Goal: Information Seeking & Learning: Learn about a topic

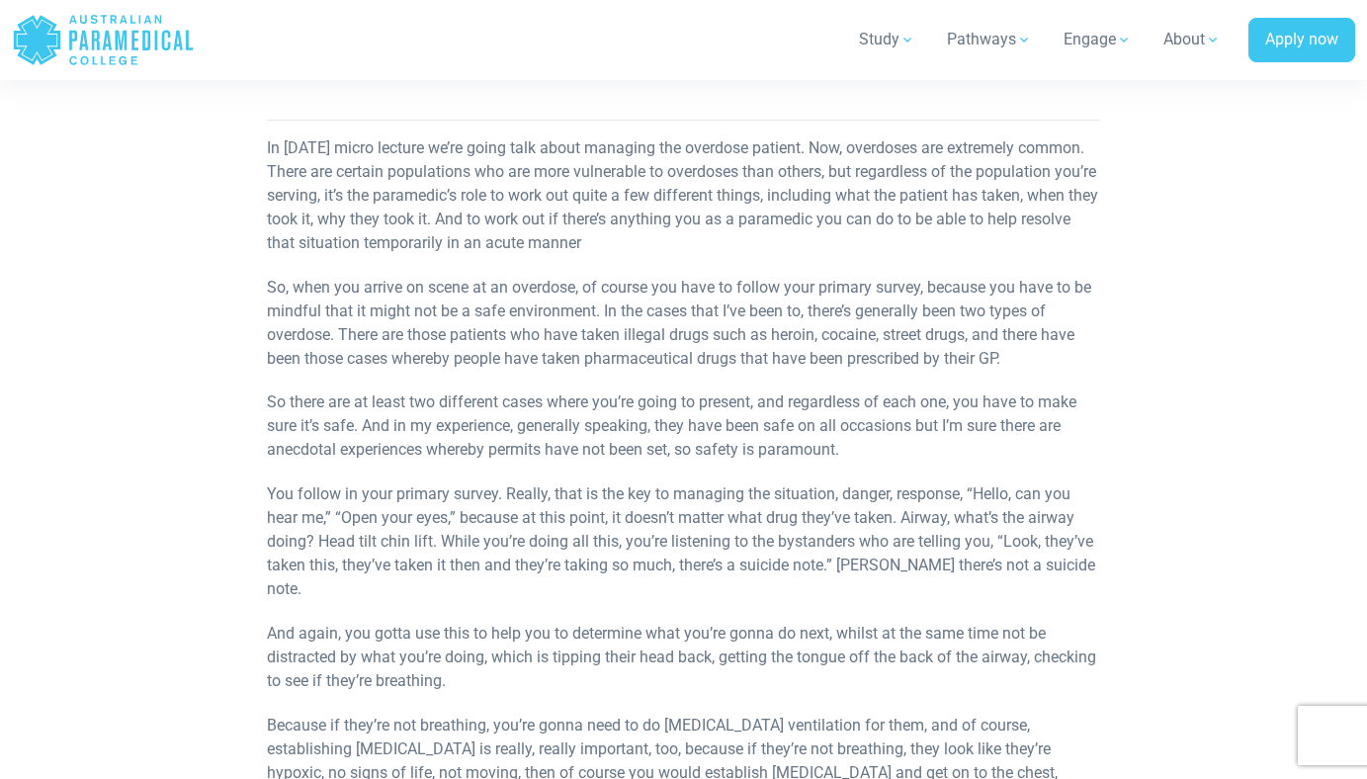
click at [560, 217] on p "In [DATE] micro lecture we’re going talk about managing the overdose patient. N…" at bounding box center [683, 195] width 832 height 119
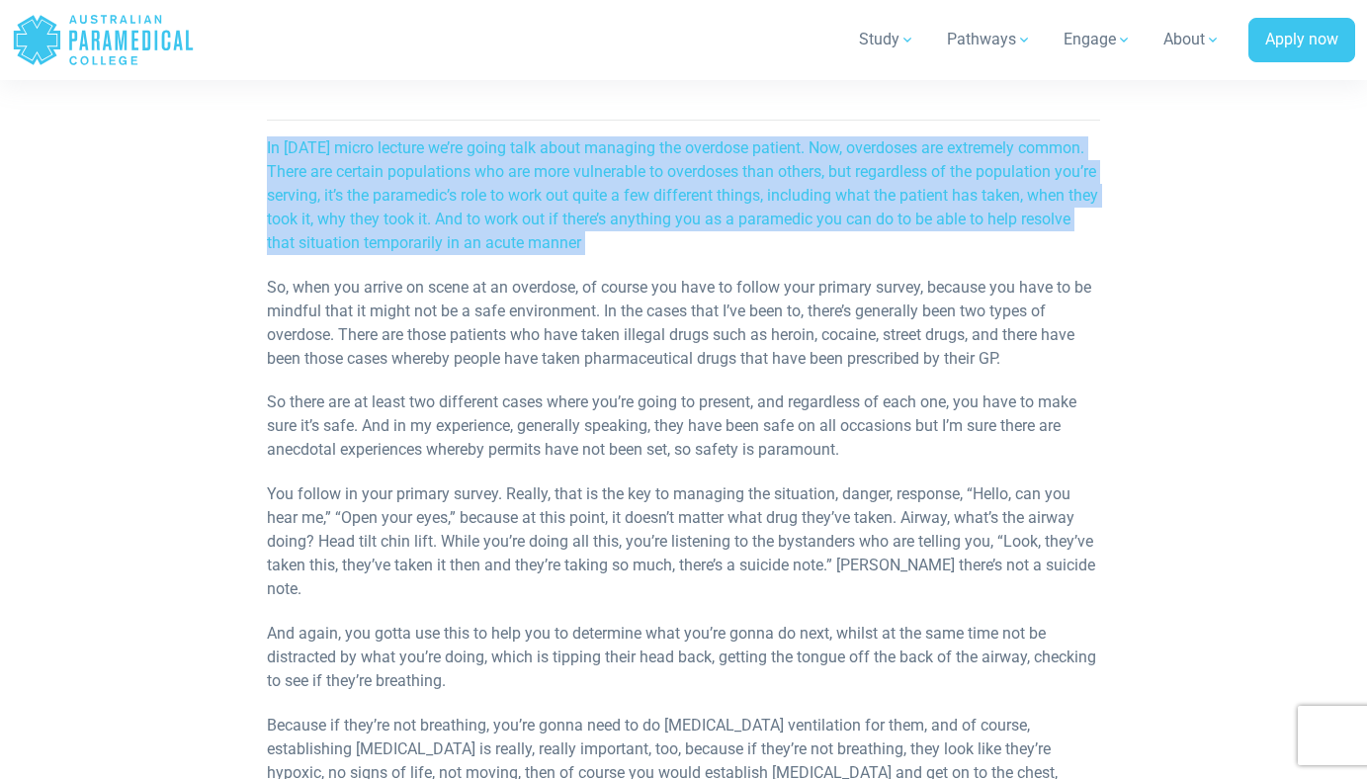
click at [560, 217] on p "In [DATE] micro lecture we’re going talk about managing the overdose patient. N…" at bounding box center [683, 195] width 832 height 119
click at [491, 214] on p "In [DATE] micro lecture we’re going talk about managing the overdose patient. N…" at bounding box center [683, 195] width 832 height 119
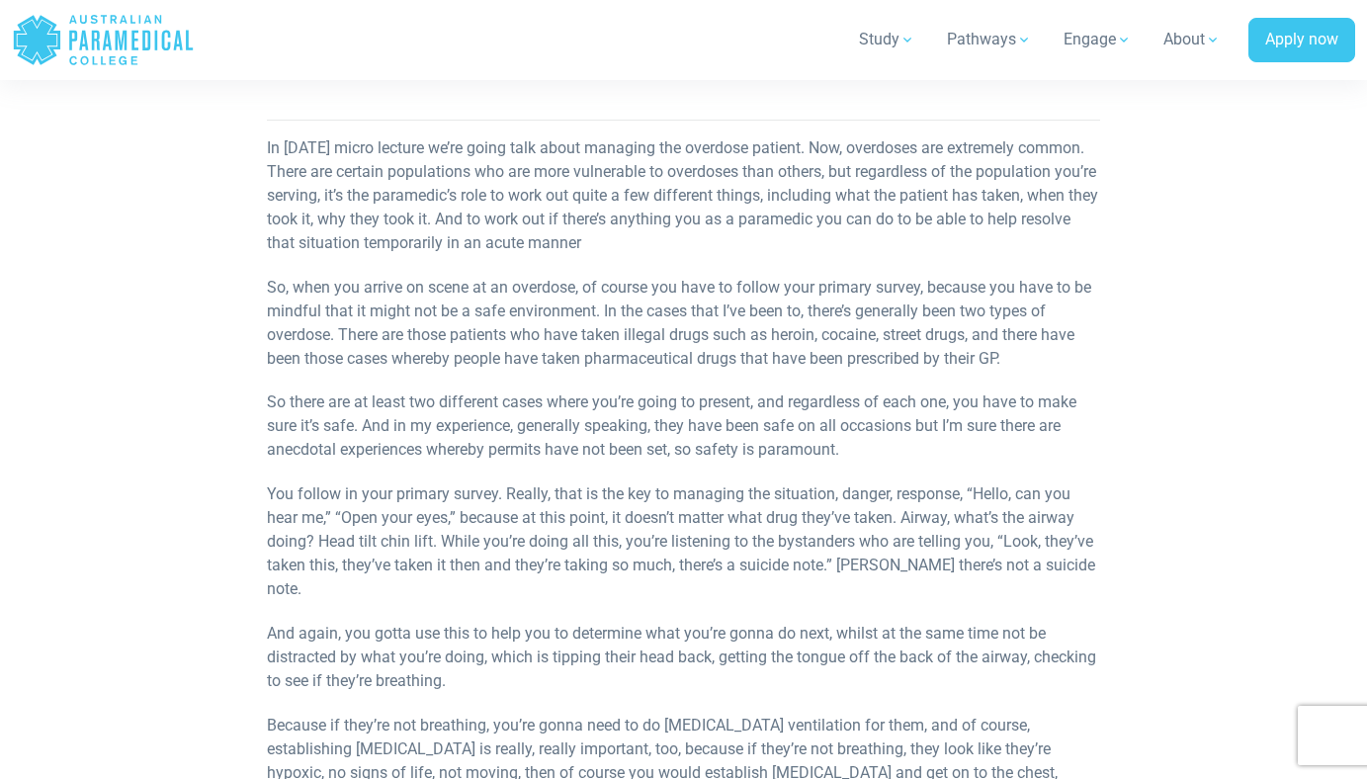
click at [378, 353] on p "So, when you arrive on scene at an overdose, of course you have to follow your …" at bounding box center [683, 323] width 832 height 95
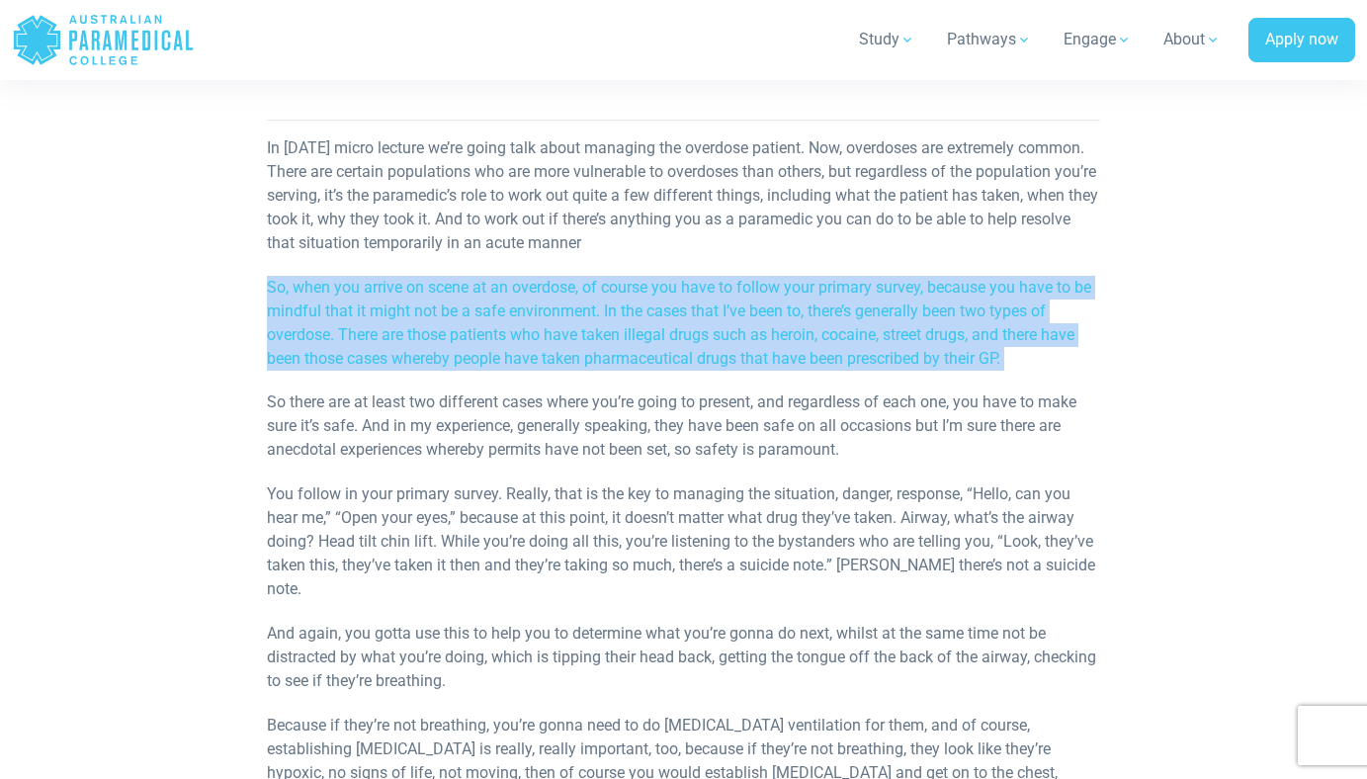
click at [378, 353] on p "So, when you arrive on scene at an overdose, of course you have to follow your …" at bounding box center [683, 323] width 832 height 95
click at [352, 360] on p "So, when you arrive on scene at an overdose, of course you have to follow your …" at bounding box center [683, 323] width 832 height 95
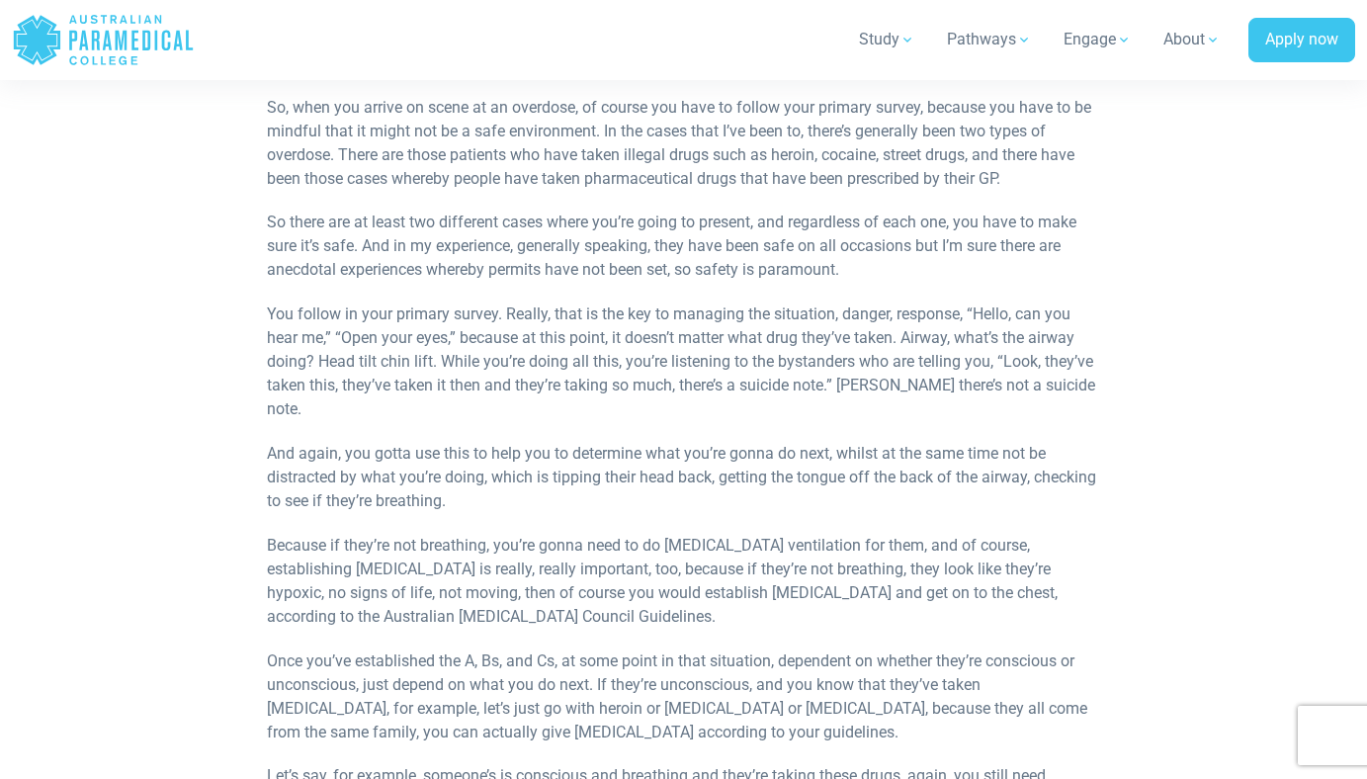
scroll to position [977, 0]
click at [404, 190] on p "So, when you arrive on scene at an overdose, of course you have to follow your …" at bounding box center [683, 142] width 832 height 95
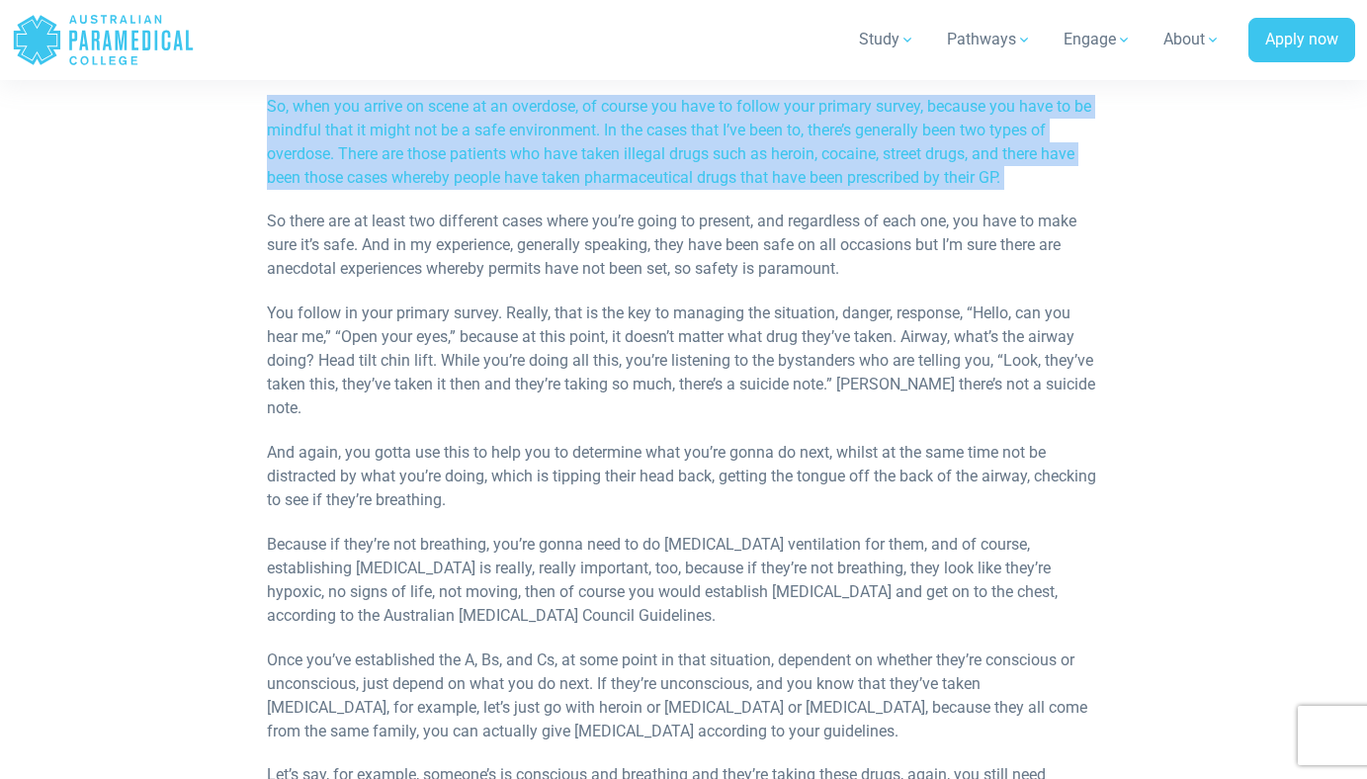
click at [404, 190] on p "So, when you arrive on scene at an overdose, of course you have to follow your …" at bounding box center [683, 142] width 832 height 95
click at [459, 190] on p "So, when you arrive on scene at an overdose, of course you have to follow your …" at bounding box center [683, 142] width 832 height 95
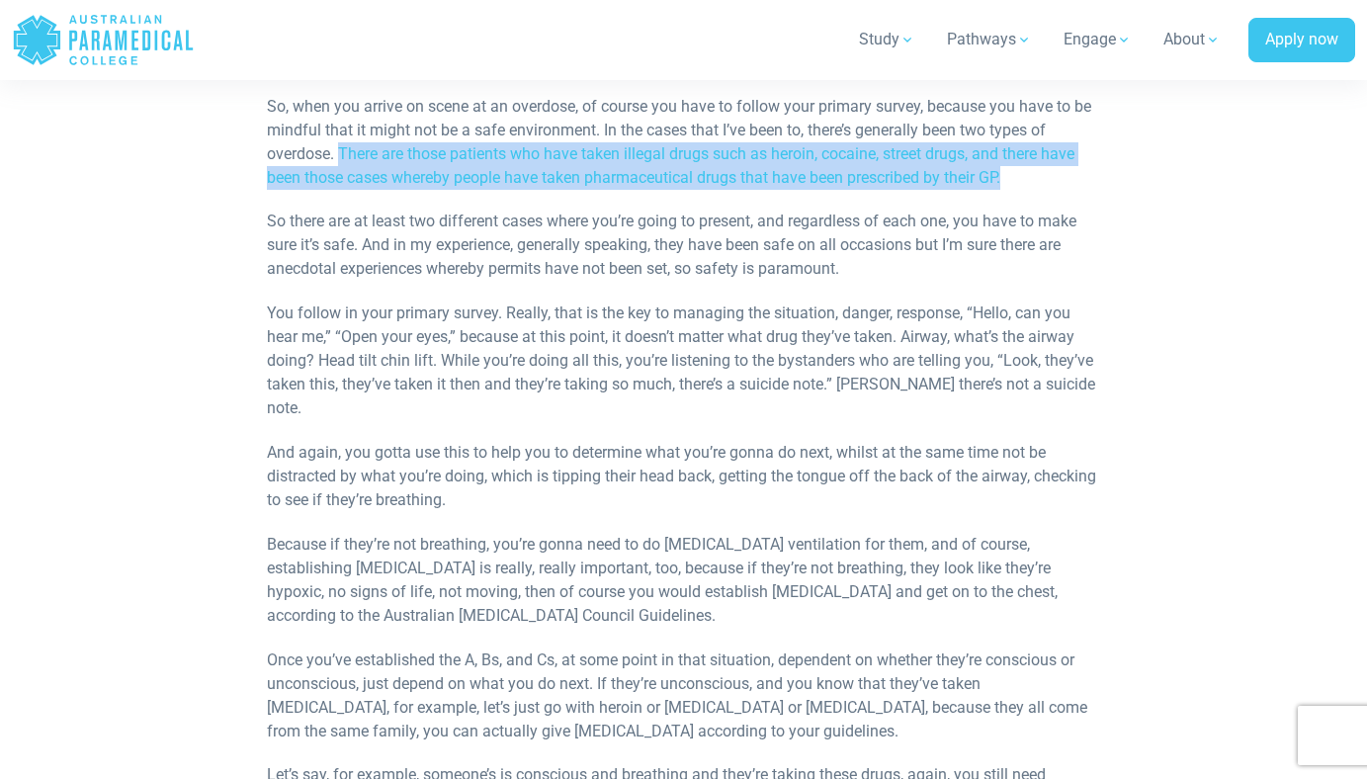
drag, startPoint x: 459, startPoint y: 255, endPoint x: 443, endPoint y: 203, distance: 54.7
click at [443, 190] on p "So, when you arrive on scene at an overdose, of course you have to follow your …" at bounding box center [683, 142] width 832 height 95
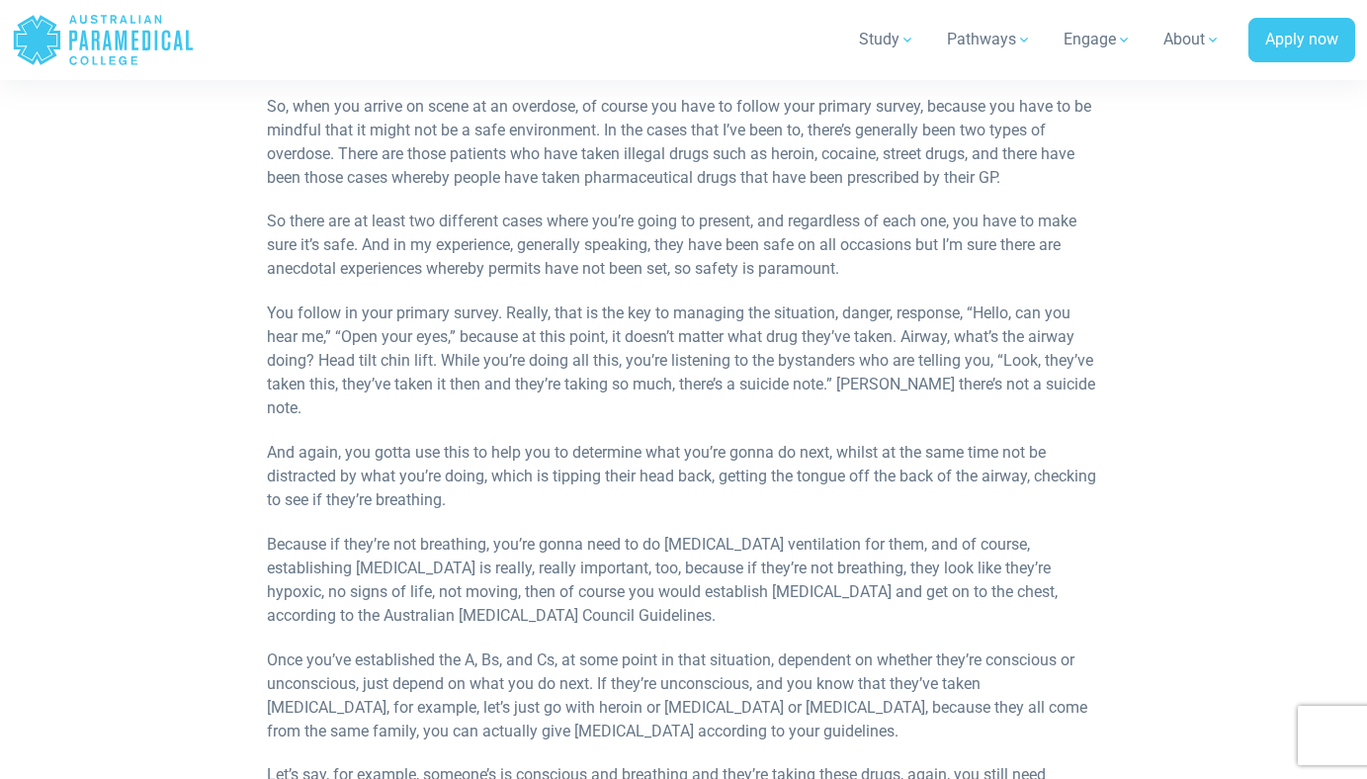
click at [268, 281] on p "So there are at least two different cases where you’re going to present, and re…" at bounding box center [683, 245] width 832 height 71
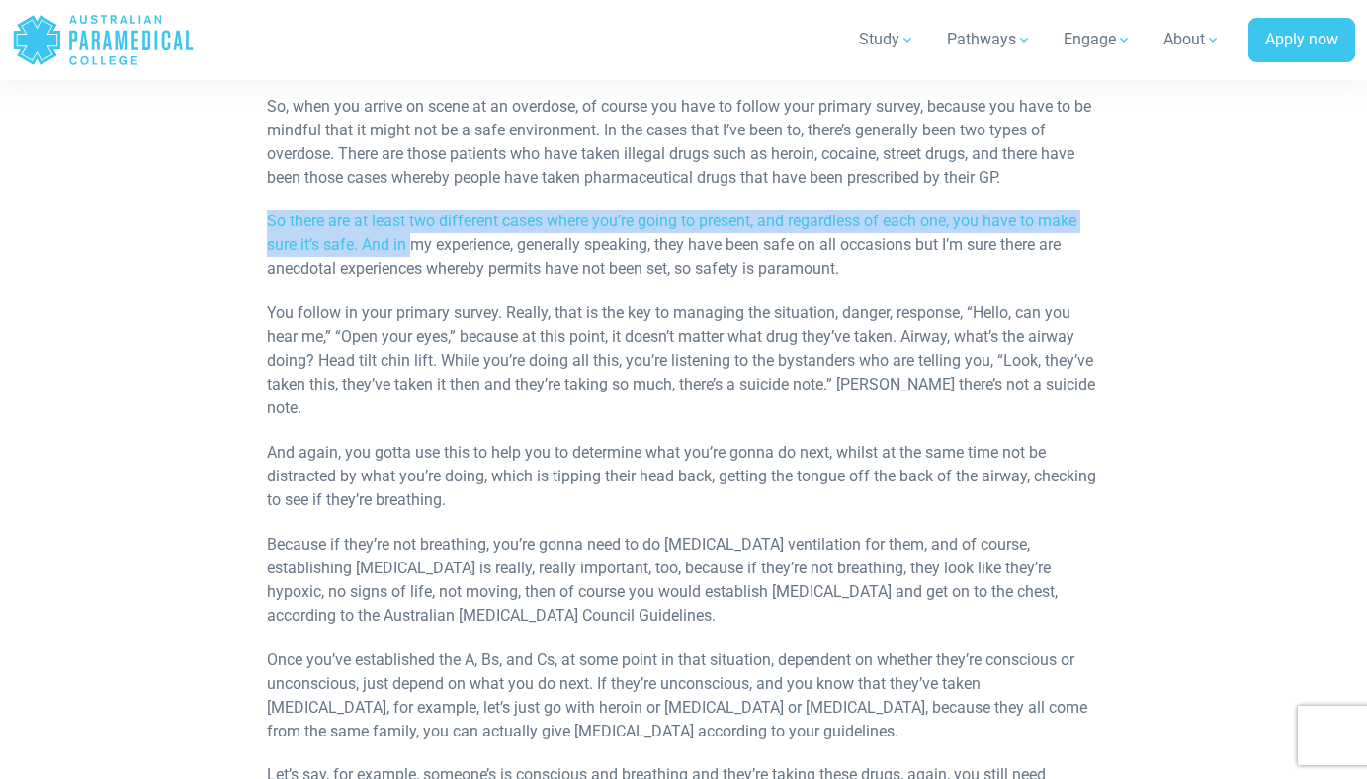
drag, startPoint x: 268, startPoint y: 299, endPoint x: 470, endPoint y: 331, distance: 205.0
click at [470, 281] on p "So there are at least two different cases where you’re going to present, and re…" at bounding box center [683, 245] width 832 height 71
click at [474, 281] on p "So there are at least two different cases where you’re going to present, and re…" at bounding box center [683, 245] width 832 height 71
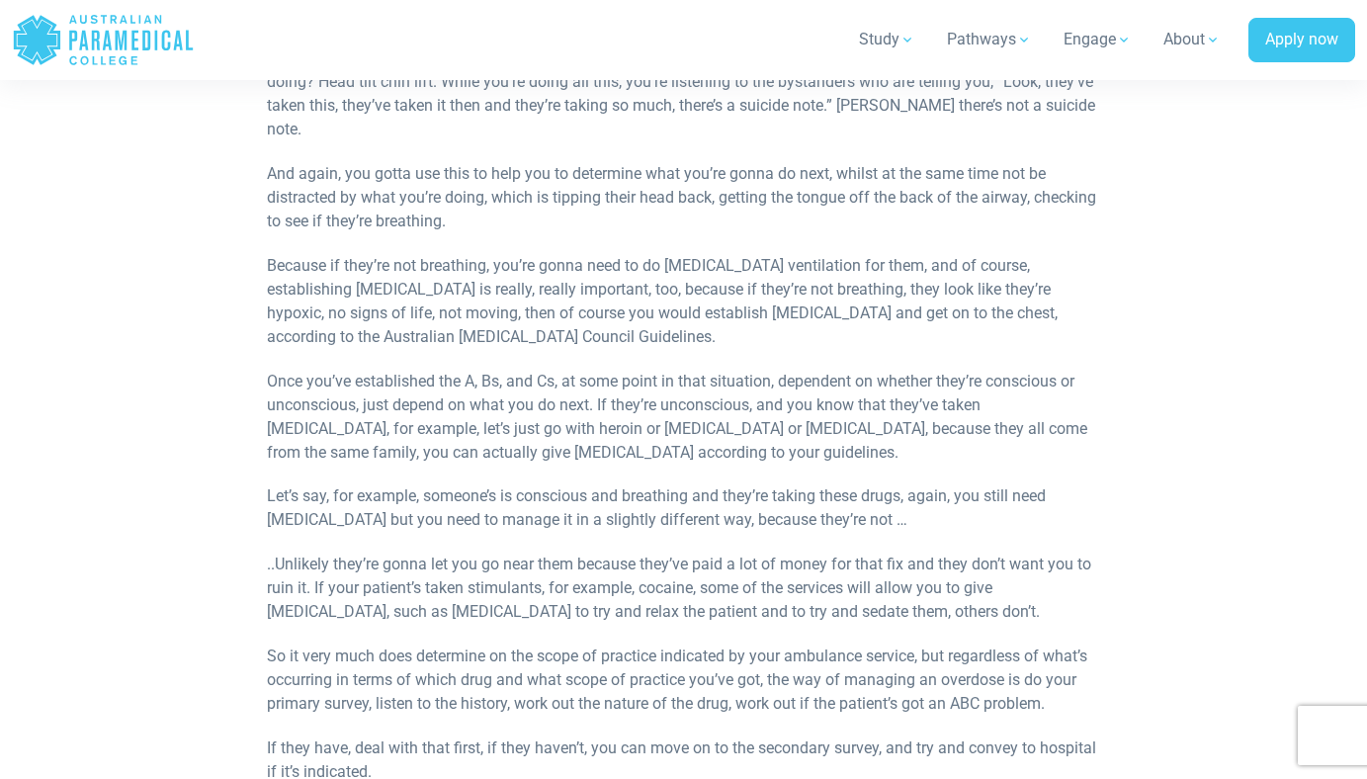
scroll to position [1258, 0]
click at [339, 139] on p "You follow in your primary survey. Really, that is the key to managing the situ…" at bounding box center [683, 80] width 832 height 119
click at [326, 139] on p "You follow in your primary survey. Really, that is the key to managing the situ…" at bounding box center [683, 80] width 832 height 119
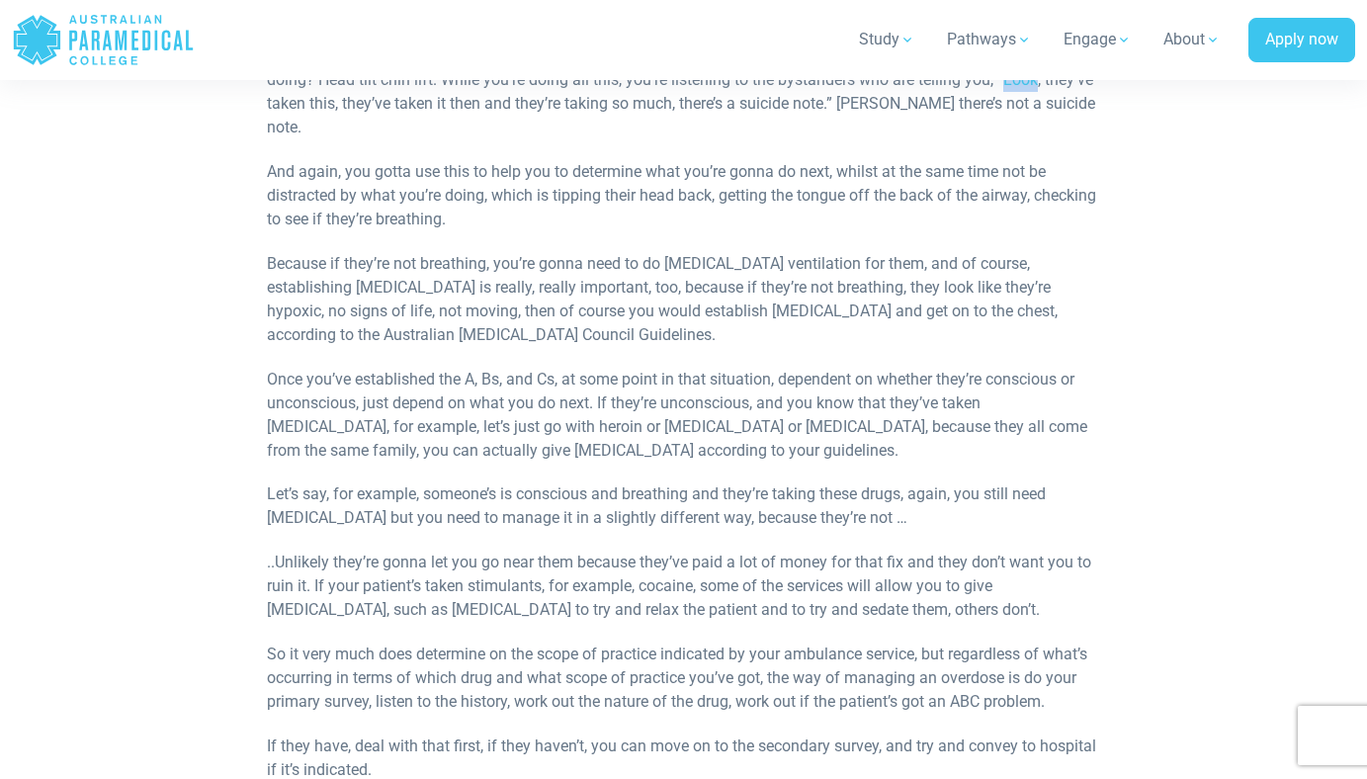
click at [326, 139] on p "You follow in your primary survey. Really, that is the key to managing the situ…" at bounding box center [683, 80] width 832 height 119
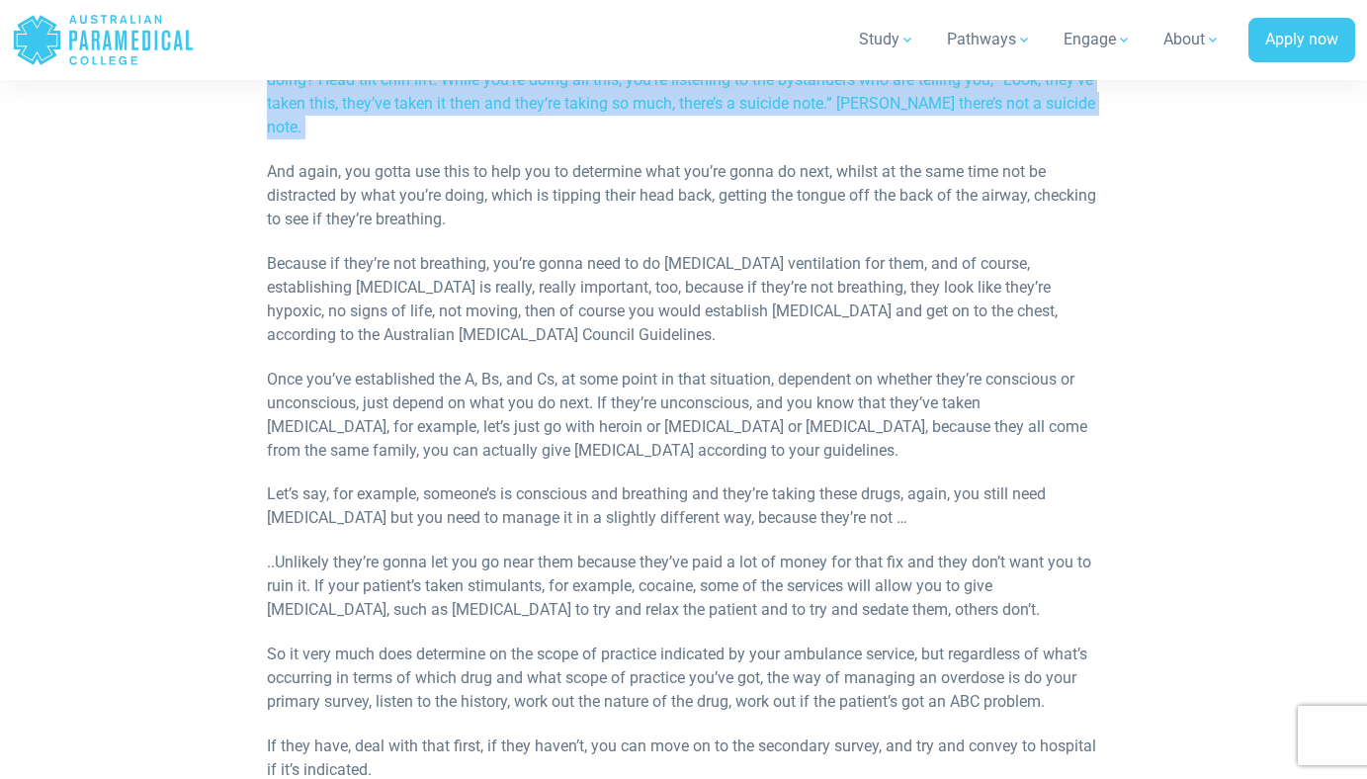
click at [326, 139] on p "You follow in your primary survey. Really, that is the key to managing the situ…" at bounding box center [683, 80] width 832 height 119
click at [309, 139] on p "You follow in your primary survey. Really, that is the key to managing the situ…" at bounding box center [683, 80] width 832 height 119
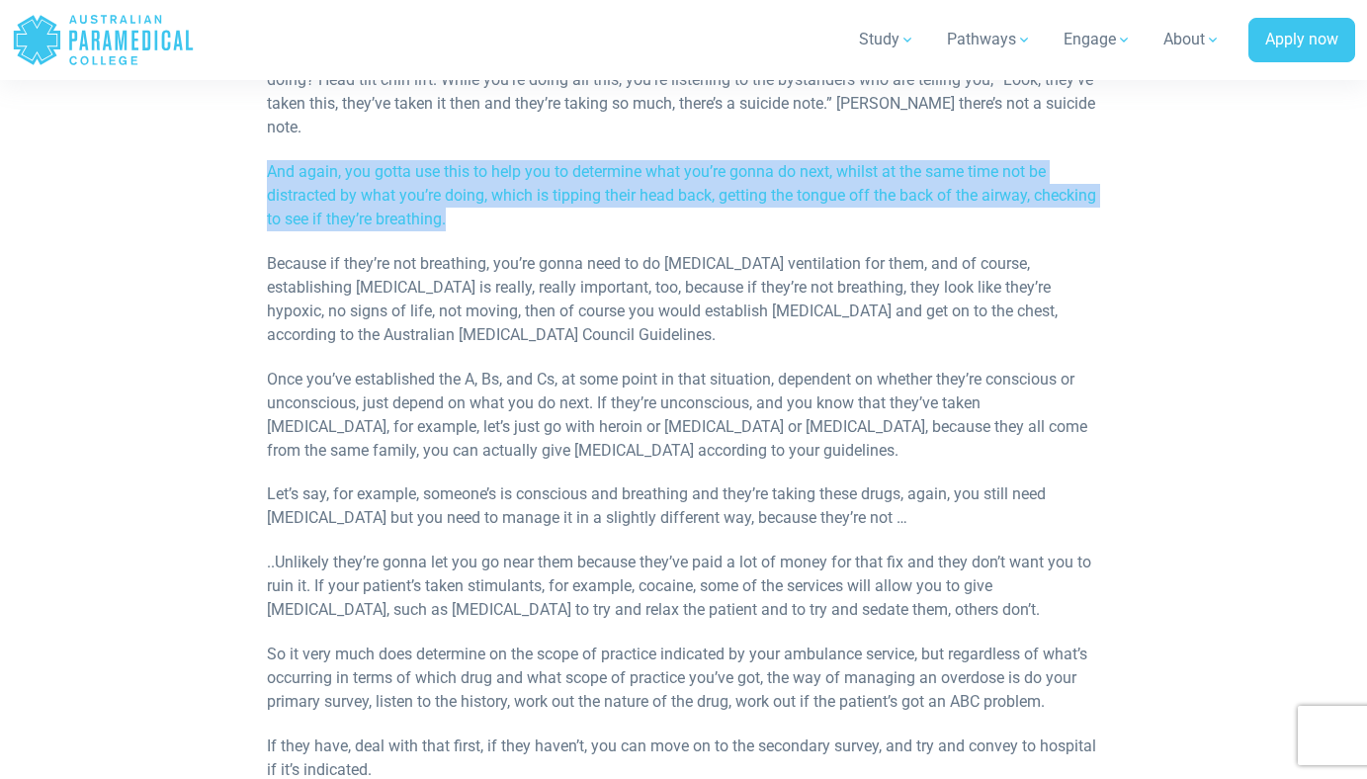
drag, startPoint x: 258, startPoint y: 258, endPoint x: 652, endPoint y: 309, distance: 397.6
click at [652, 309] on div "Paramedics Course – [MEDICAL_DATA] Micro Lecture by the Australian Paramedical …" at bounding box center [683, 92] width 856 height 1867
click at [652, 231] on p "And again, you gotta use this to help you to determine what you’re gonna do nex…" at bounding box center [683, 195] width 832 height 71
drag, startPoint x: 261, startPoint y: 264, endPoint x: 622, endPoint y: 341, distance: 368.9
click at [622, 341] on div "Paramedics Course – [MEDICAL_DATA] Micro Lecture by the Australian Paramedical …" at bounding box center [683, 92] width 856 height 1867
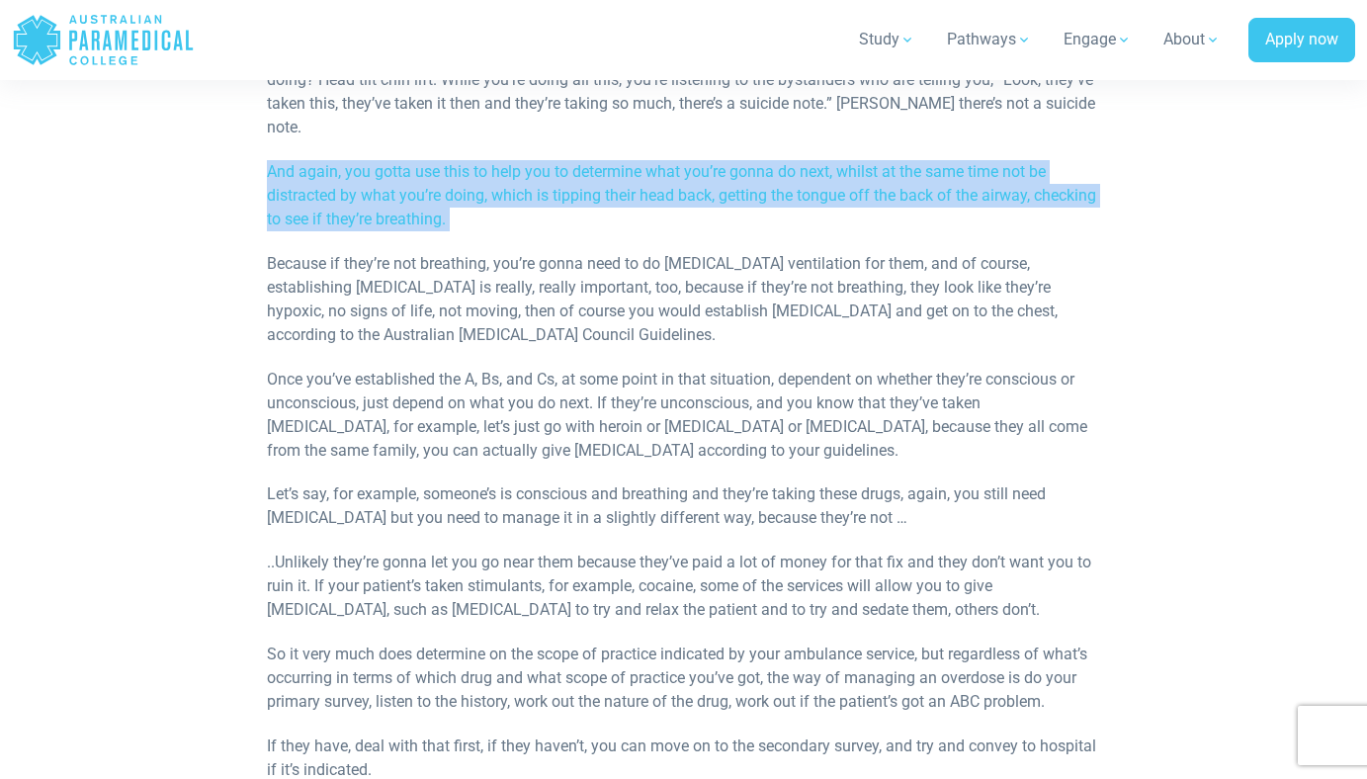
click at [620, 329] on div "Paramedics Course – [MEDICAL_DATA] Micro Lecture by the Australian Paramedical …" at bounding box center [683, 50] width 832 height 1782
drag, startPoint x: 256, startPoint y: 260, endPoint x: 596, endPoint y: 307, distance: 343.2
click at [596, 307] on div "Paramedics Course – [MEDICAL_DATA] Micro Lecture by the Australian Paramedical …" at bounding box center [683, 92] width 856 height 1867
click at [596, 231] on p "And again, you gotta use this to help you to determine what you’re gonna do nex…" at bounding box center [683, 195] width 832 height 71
drag, startPoint x: 609, startPoint y: 315, endPoint x: 246, endPoint y: 267, distance: 365.9
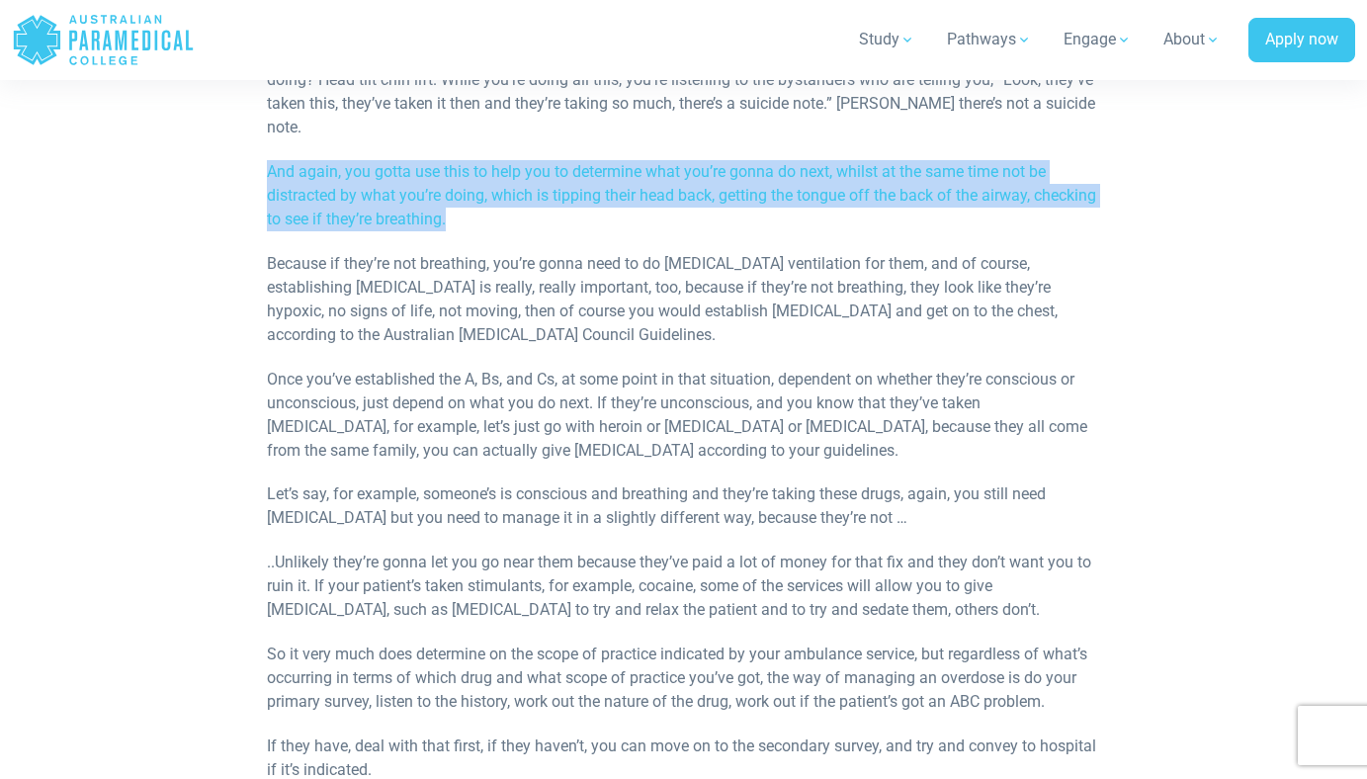
click at [246, 267] on div "Paramedics Course – [MEDICAL_DATA] Micro Lecture by the Australian Paramedical …" at bounding box center [683, 92] width 1141 height 1867
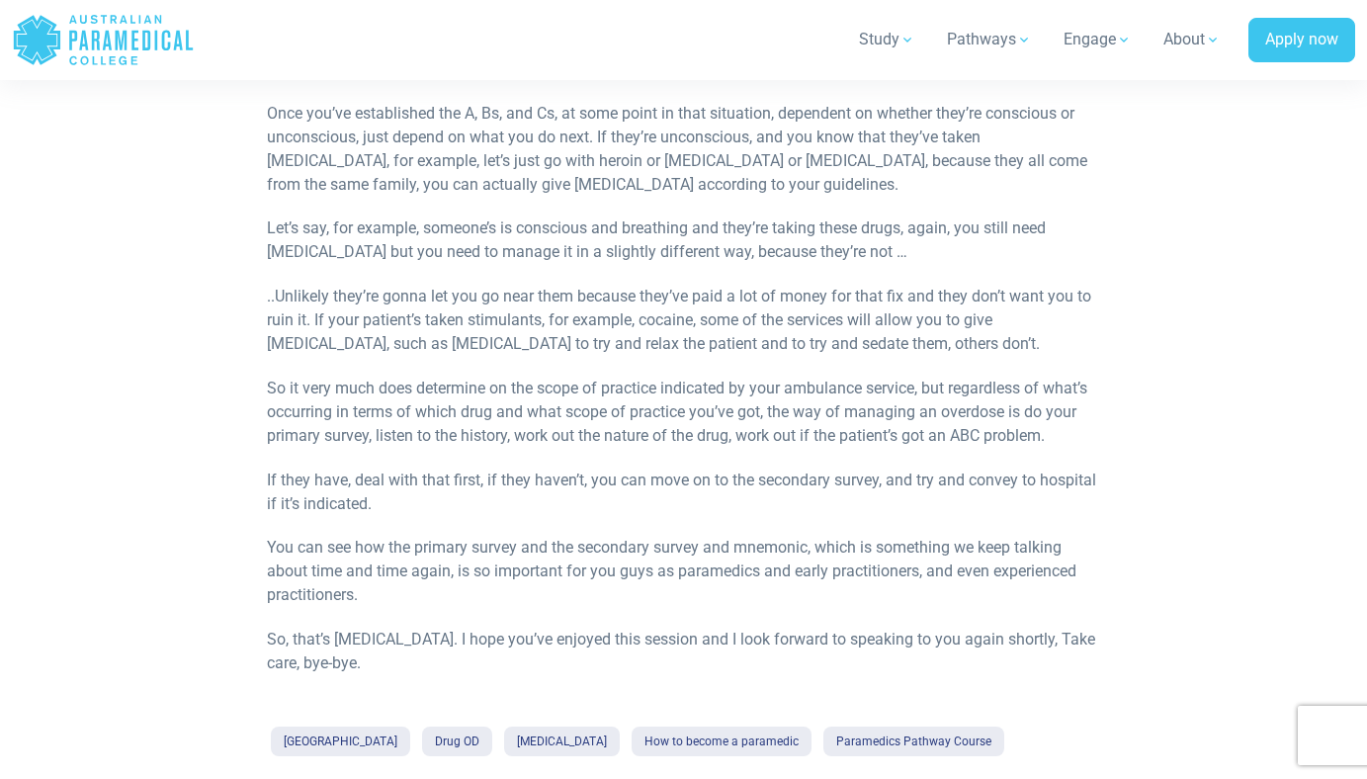
scroll to position [1525, 0]
drag, startPoint x: 483, startPoint y: 217, endPoint x: 575, endPoint y: 216, distance: 91.9
click at [575, 196] on p "Once you’ve established the A, Bs, and Cs, at some point in that situation, dep…" at bounding box center [683, 148] width 832 height 95
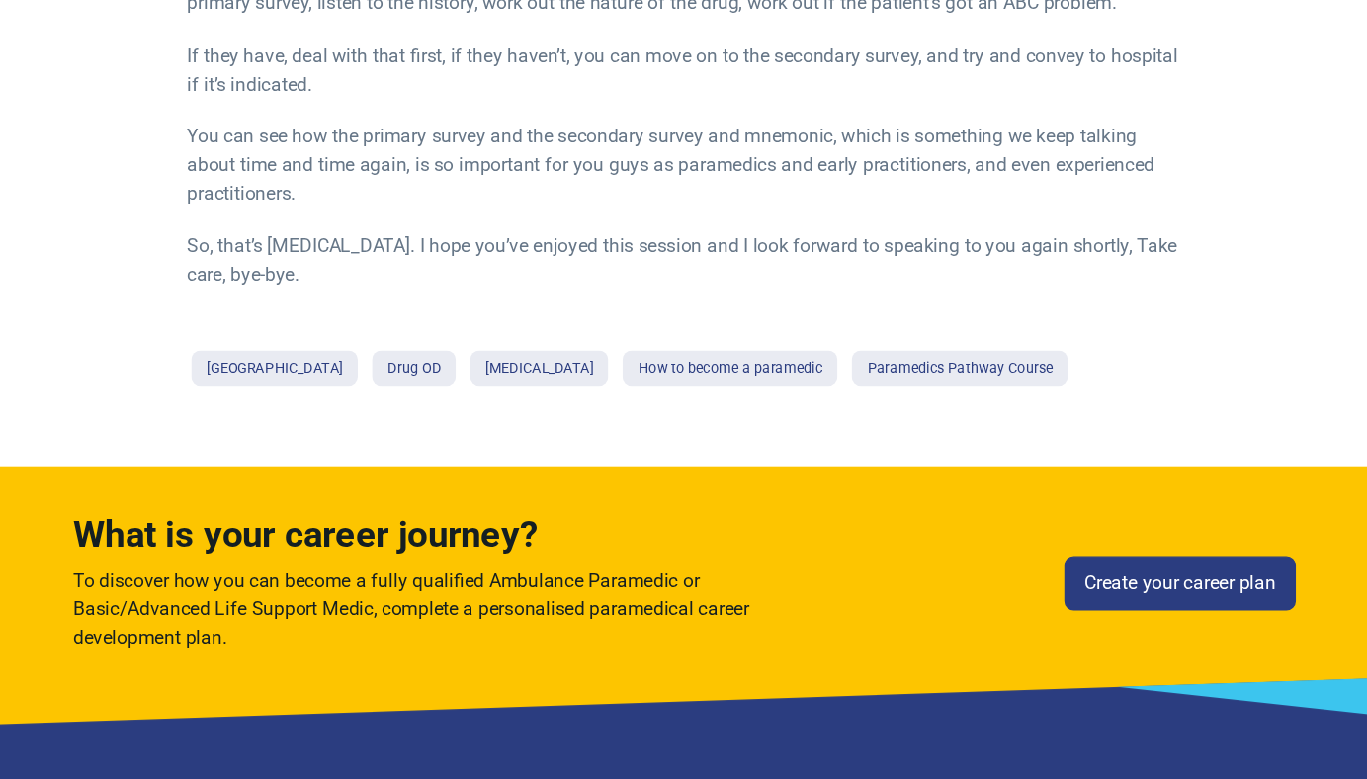
scroll to position [1829, 0]
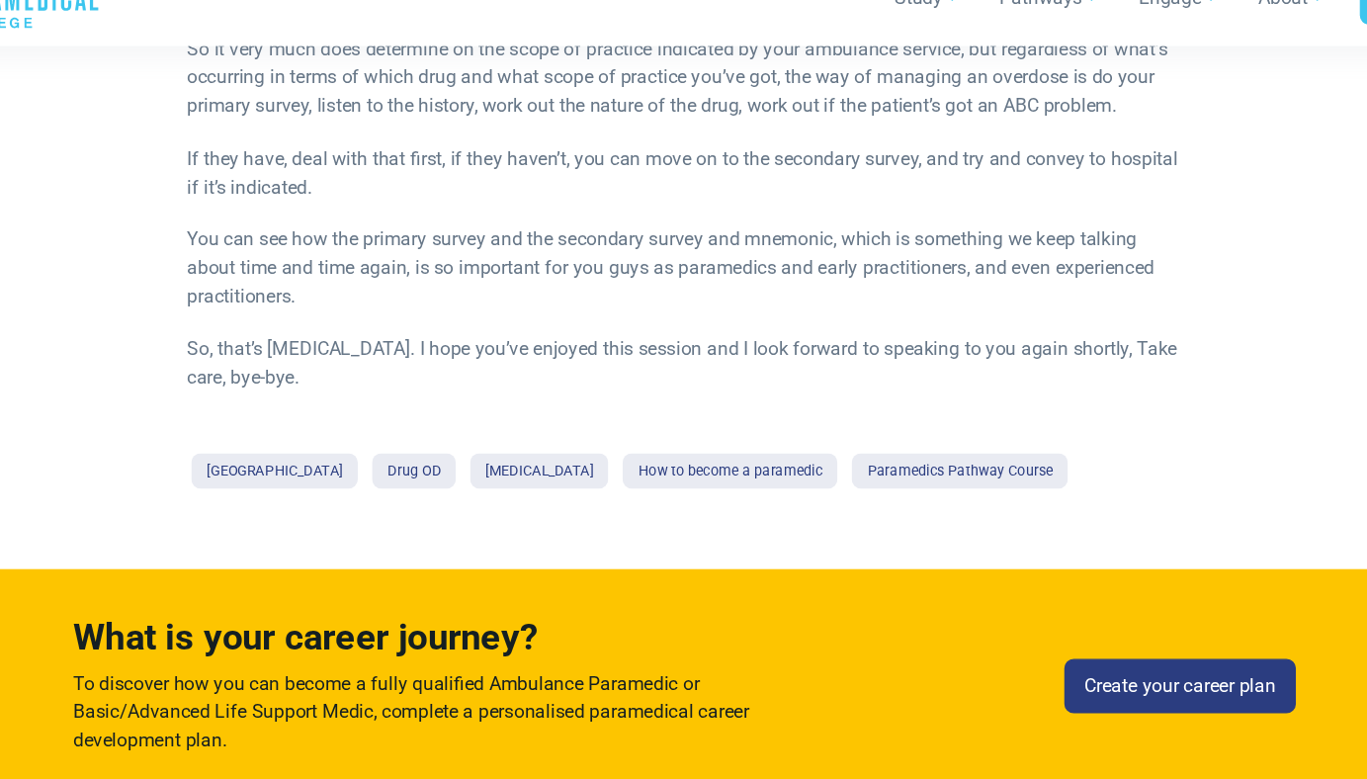
click at [454, 142] on p "So it very much does determine on the scope of practice indicated by your ambul…" at bounding box center [683, 106] width 832 height 71
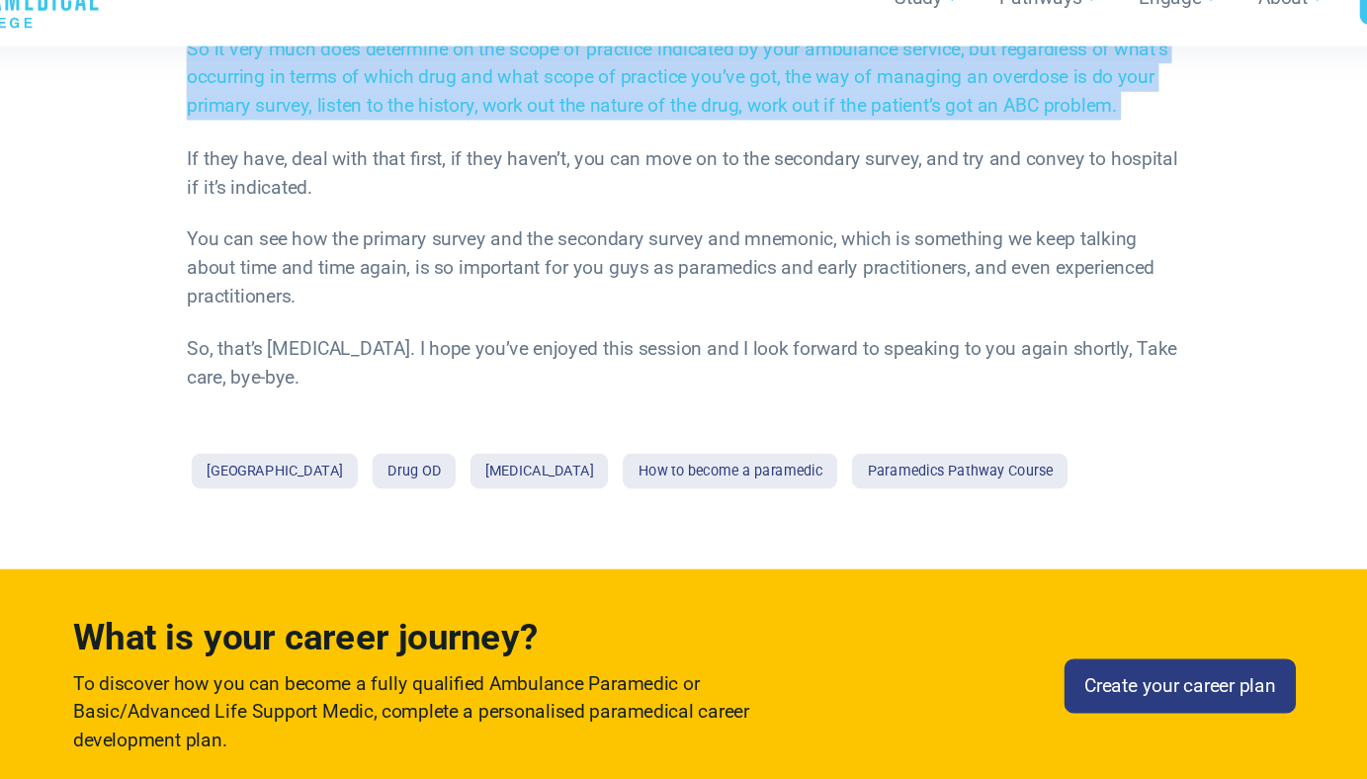
click at [454, 142] on p "So it very much does determine on the scope of practice indicated by your ambul…" at bounding box center [683, 106] width 832 height 71
click at [351, 142] on p "So it very much does determine on the scope of practice indicated by your ambul…" at bounding box center [683, 106] width 832 height 71
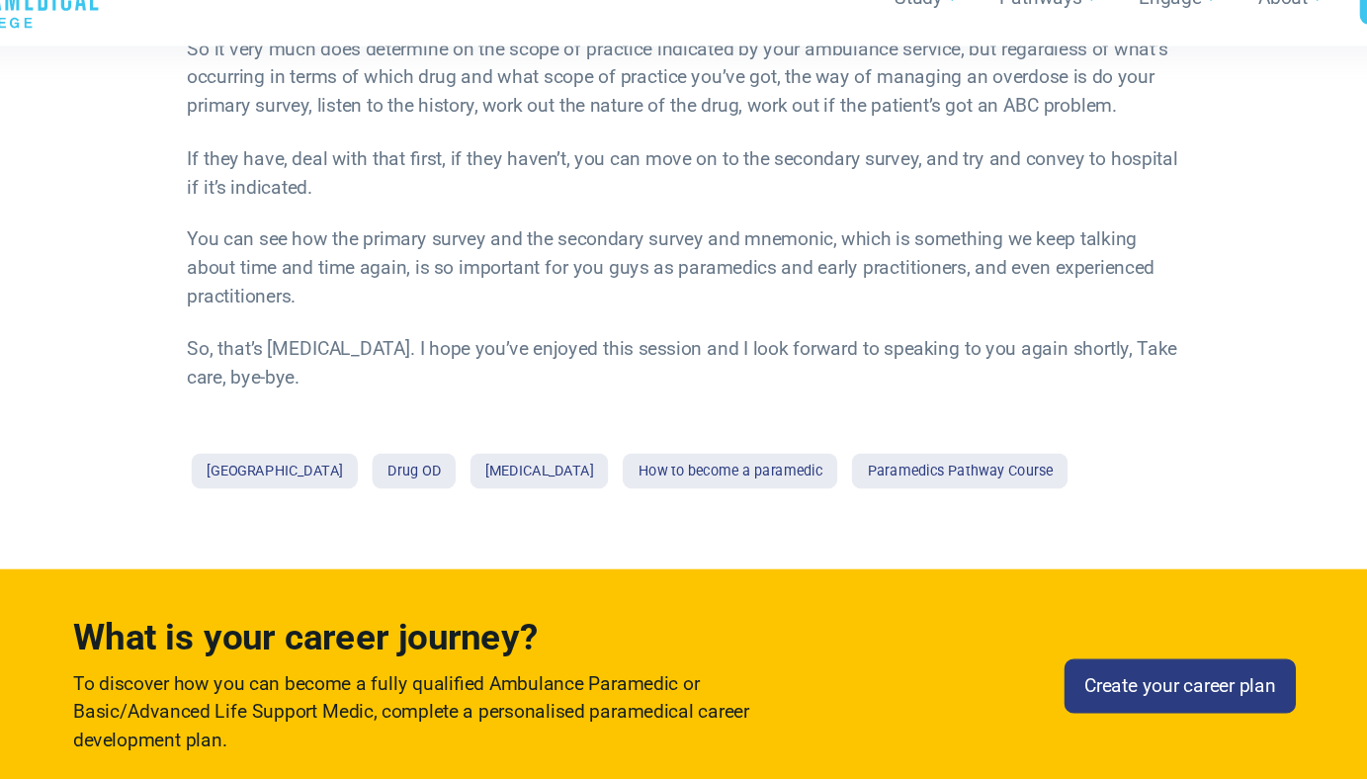
click at [346, 142] on p "So it very much does determine on the scope of practice indicated by your ambul…" at bounding box center [683, 106] width 832 height 71
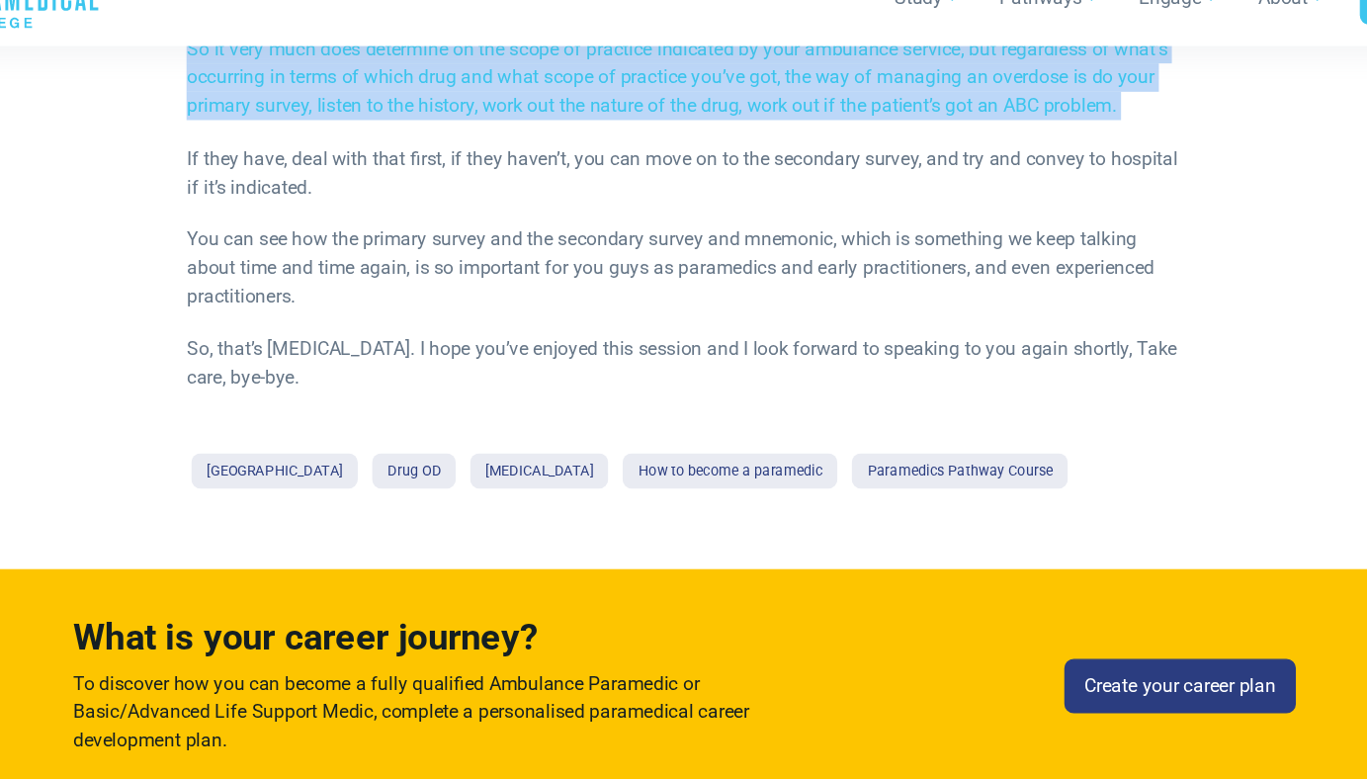
click at [346, 142] on p "So it very much does determine on the scope of practice indicated by your ambul…" at bounding box center [683, 106] width 832 height 71
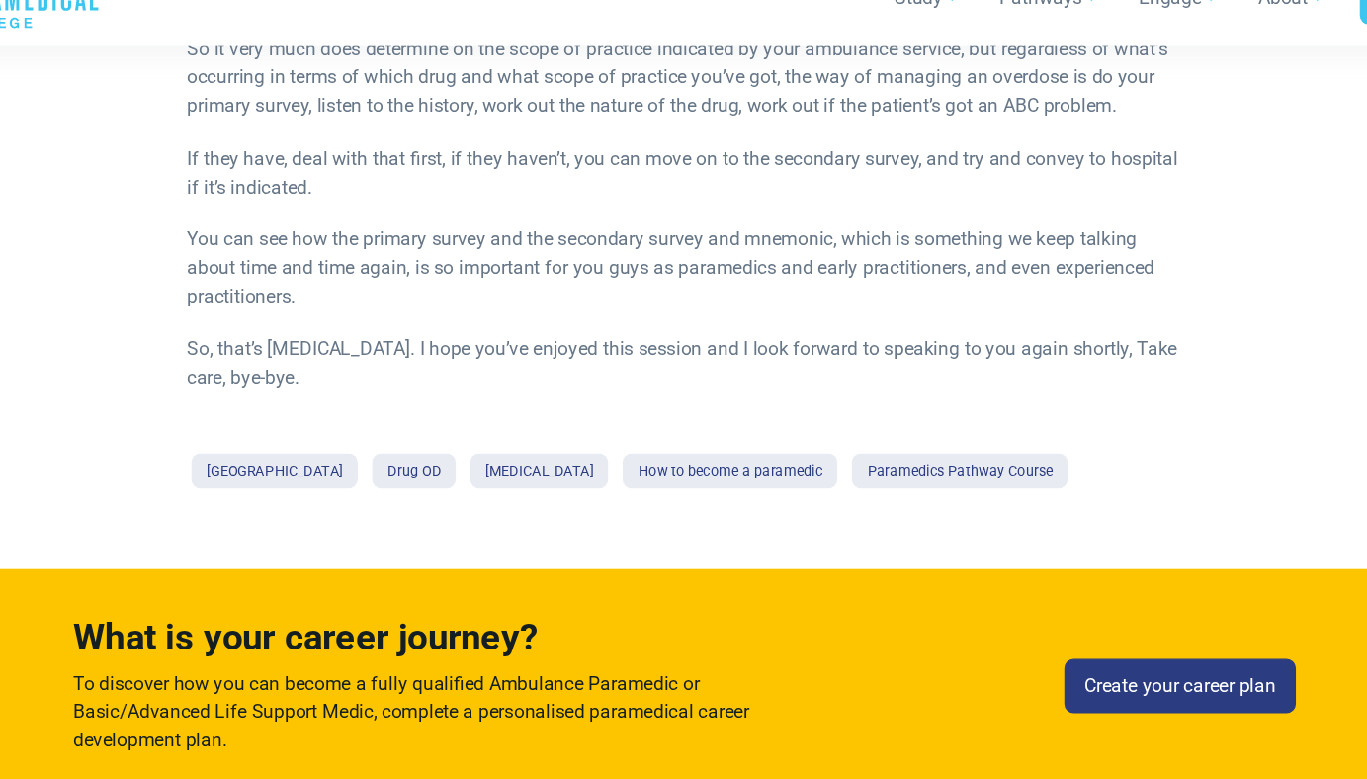
click at [328, 142] on p "So it very much does determine on the scope of practice indicated by your ambul…" at bounding box center [683, 106] width 832 height 71
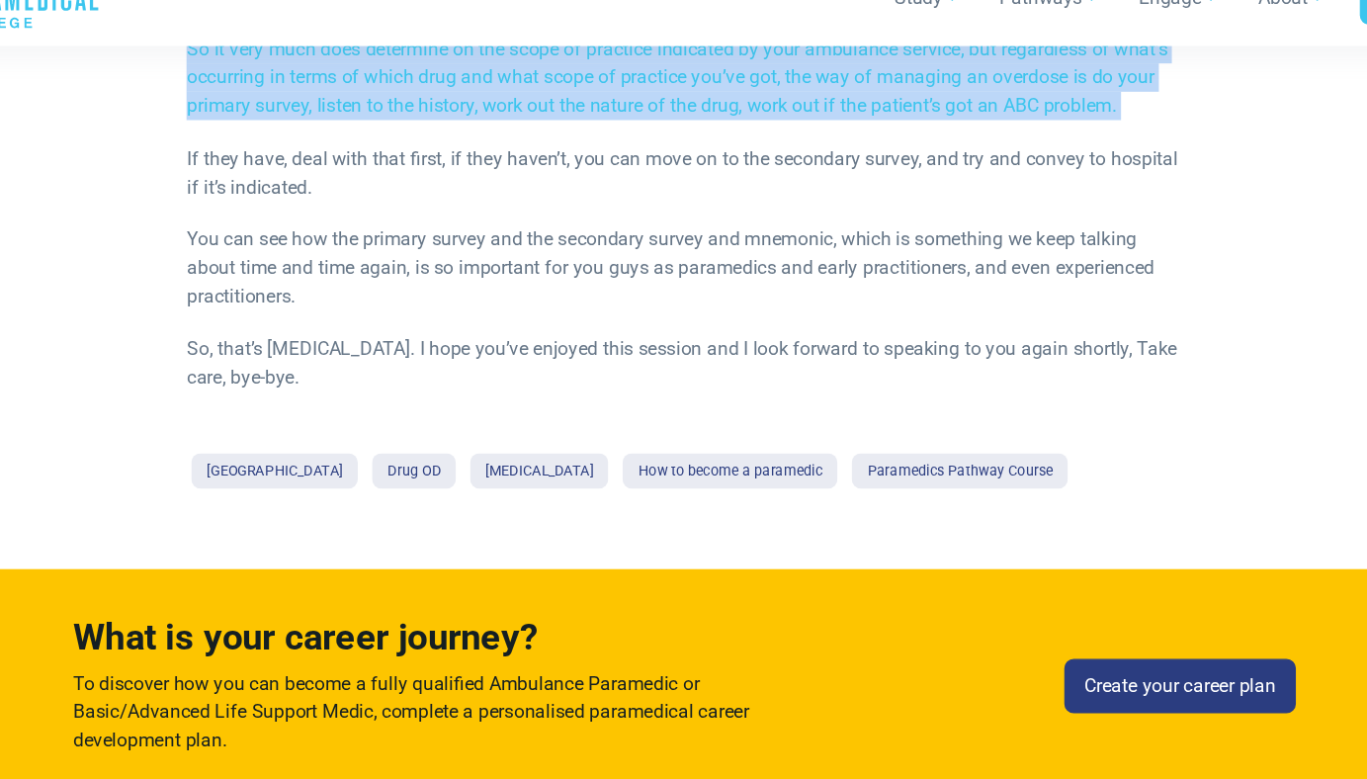
click at [328, 142] on p "So it very much does determine on the scope of practice indicated by your ambul…" at bounding box center [683, 106] width 832 height 71
click at [285, 142] on p "So it very much does determine on the scope of practice indicated by your ambul…" at bounding box center [683, 106] width 832 height 71
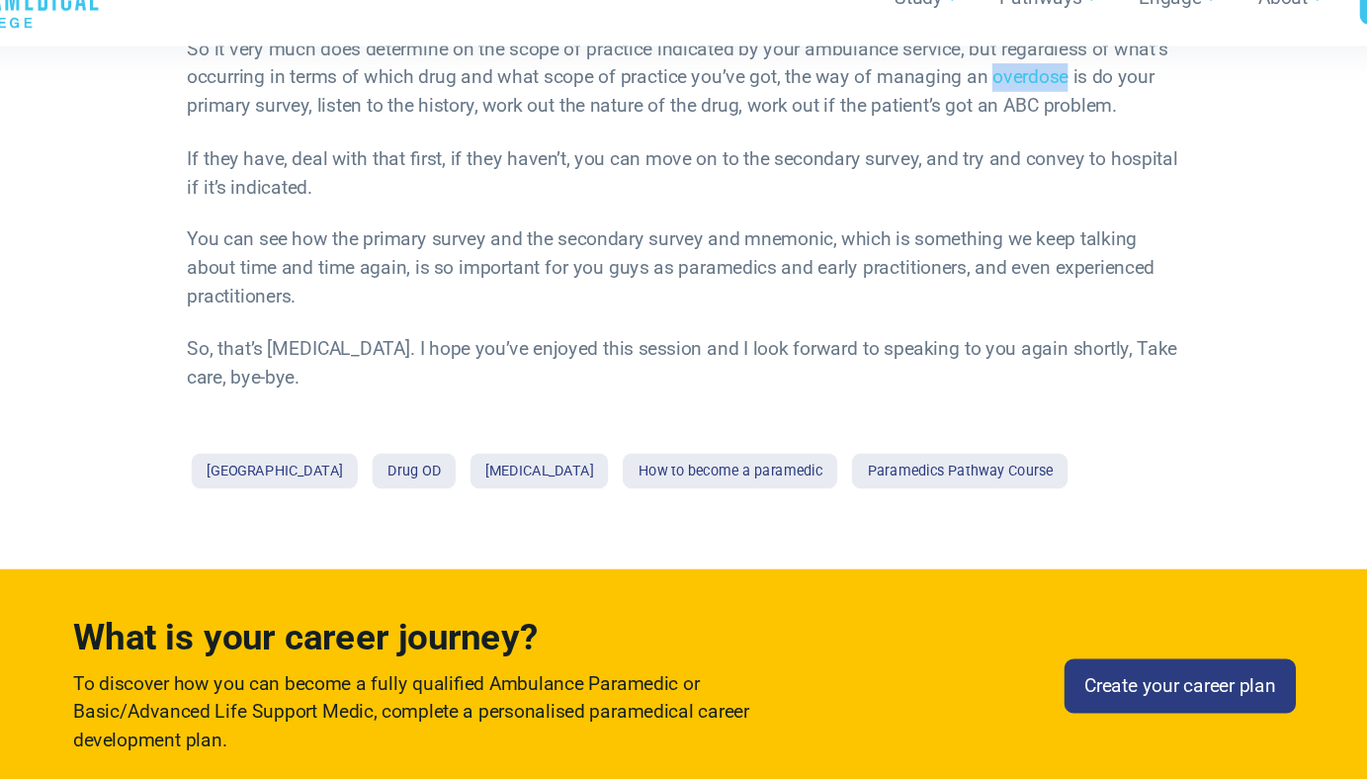
click at [285, 142] on p "So it very much does determine on the scope of practice indicated by your ambul…" at bounding box center [683, 106] width 832 height 71
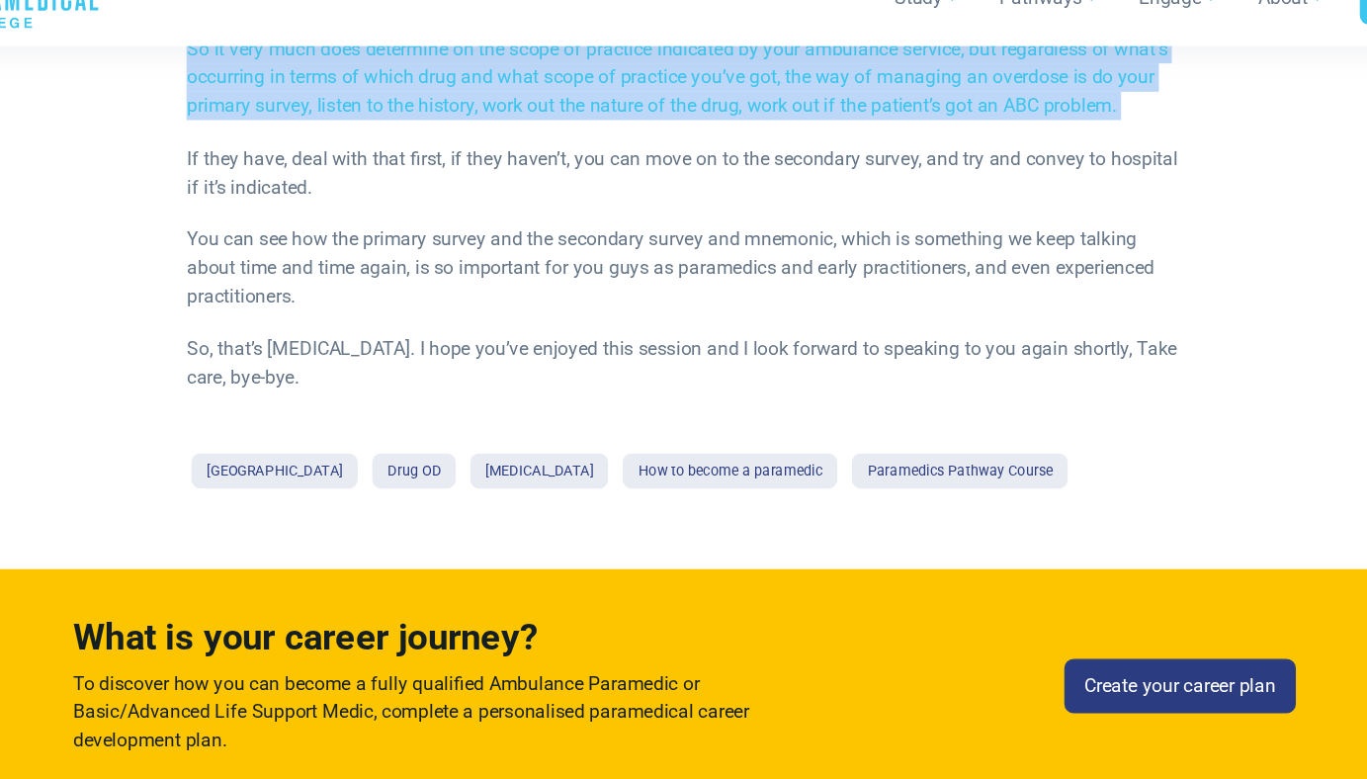
click at [285, 142] on p "So it very much does determine on the scope of practice indicated by your ambul…" at bounding box center [683, 106] width 832 height 71
click at [291, 142] on p "So it very much does determine on the scope of practice indicated by your ambul…" at bounding box center [683, 106] width 832 height 71
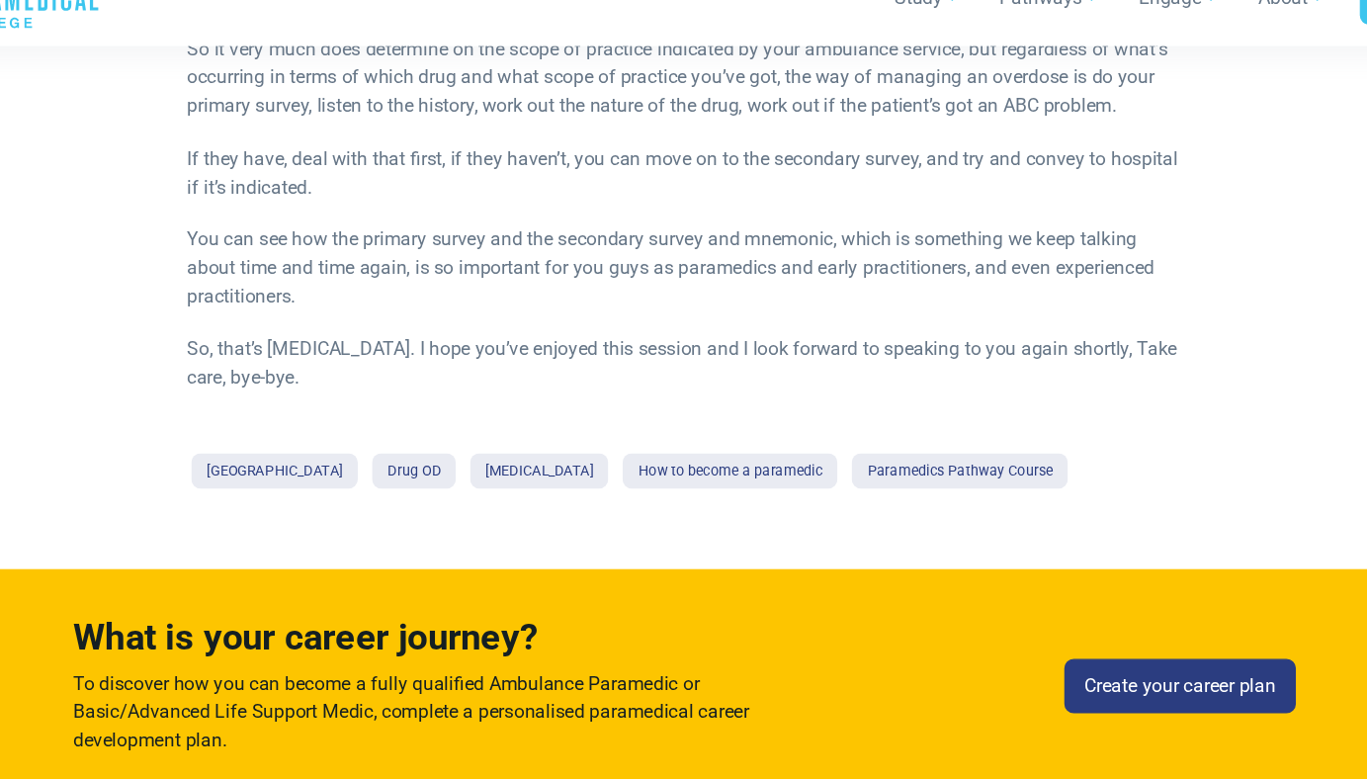
click at [301, 210] on p "If they have, deal with that first, if they haven’t, you can move on to the sec…" at bounding box center [683, 186] width 832 height 47
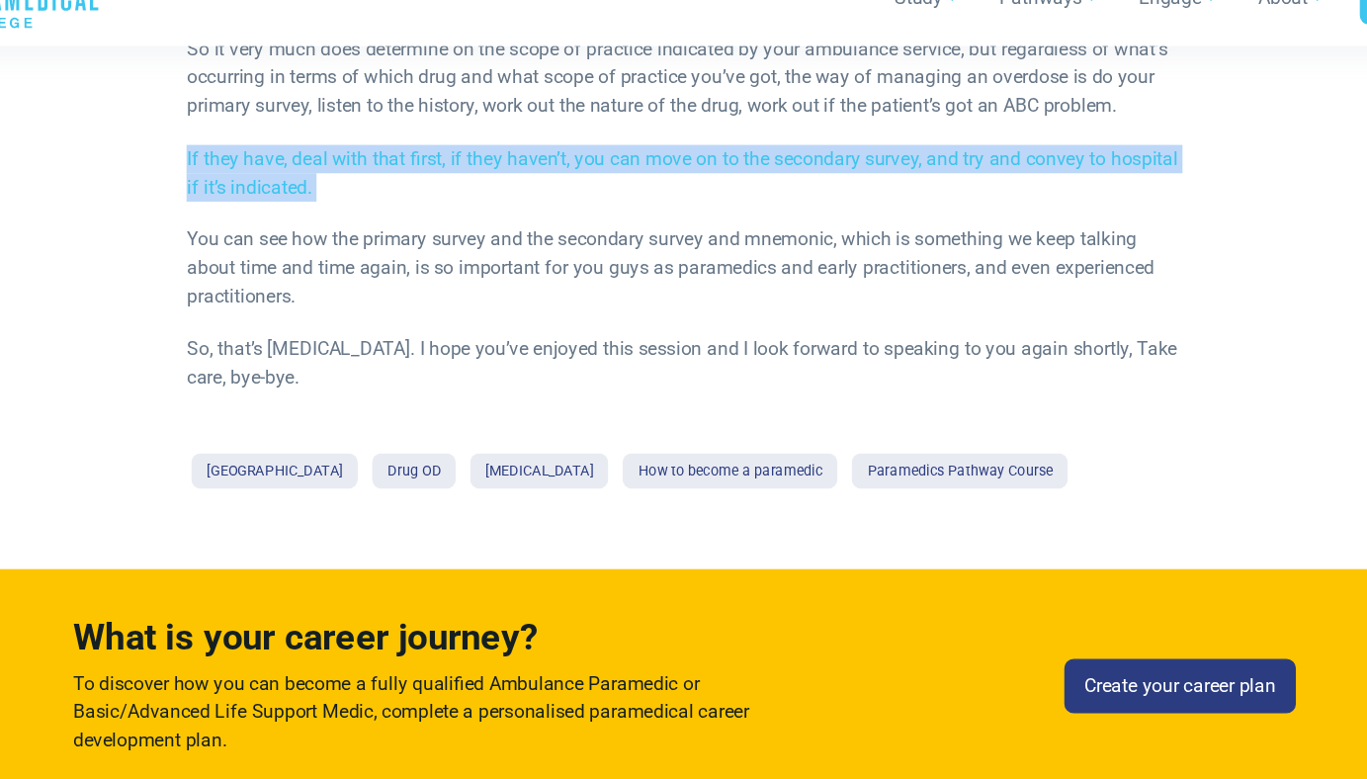
click at [301, 210] on p "If they have, deal with that first, if they haven’t, you can move on to the sec…" at bounding box center [683, 186] width 832 height 47
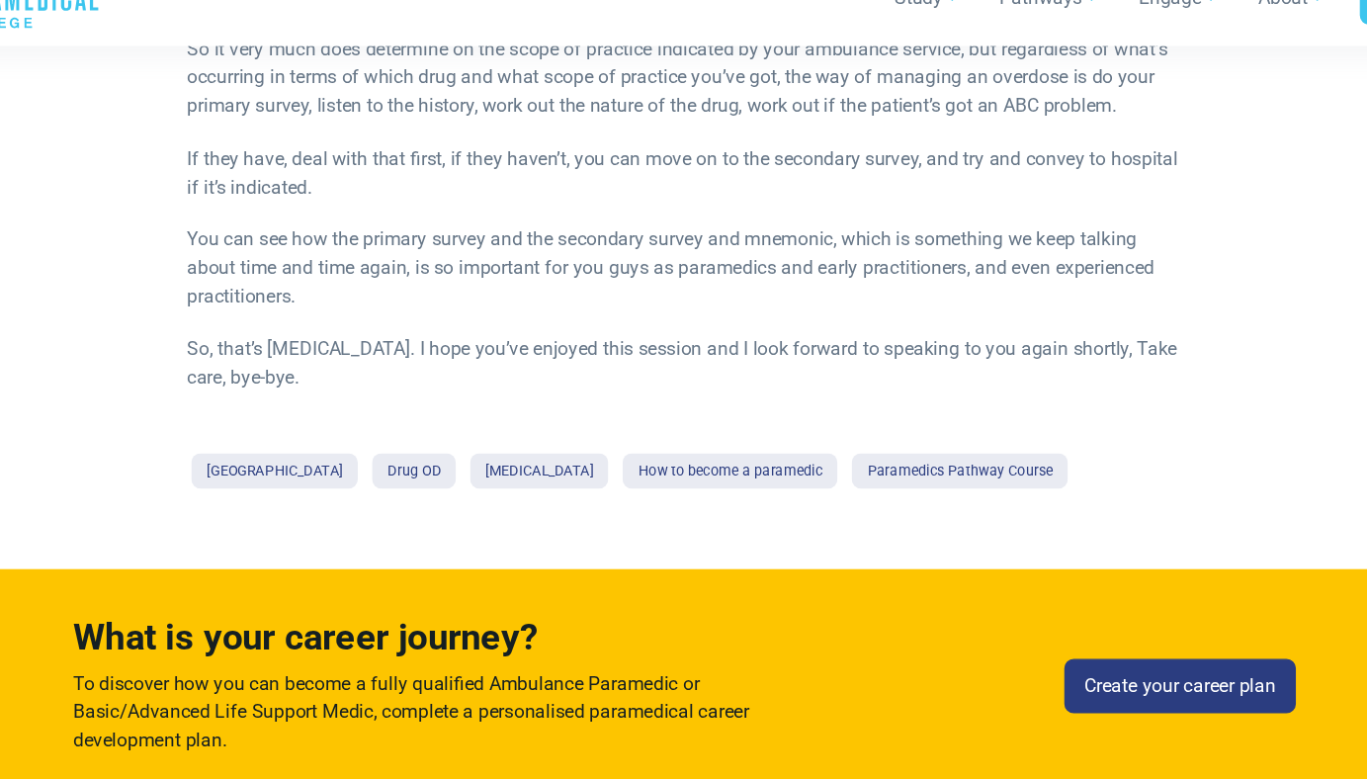
click at [309, 301] on p "You can see how the primary survey and the secondary survey and mnemonic, which…" at bounding box center [683, 265] width 832 height 71
